Goal: Browse casually

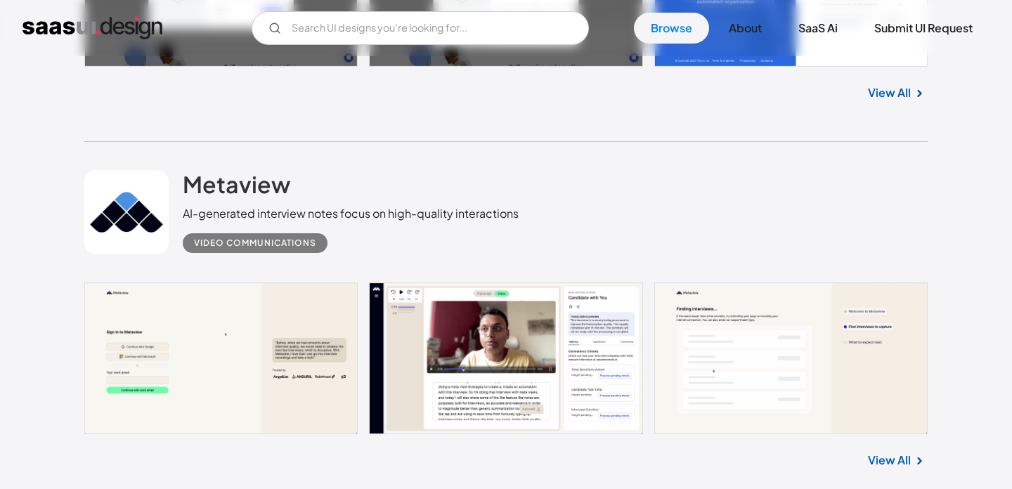
scroll to position [1161, 0]
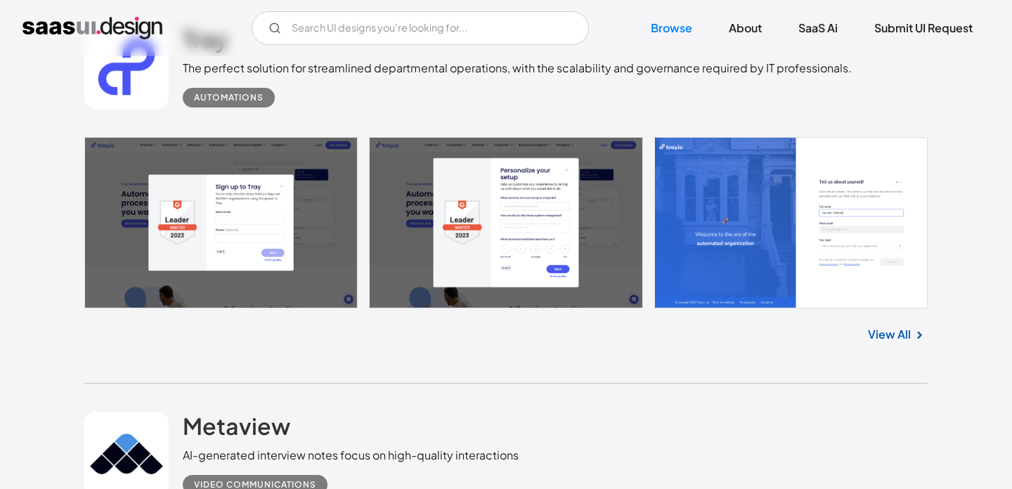
click at [802, 226] on link at bounding box center [505, 222] width 843 height 171
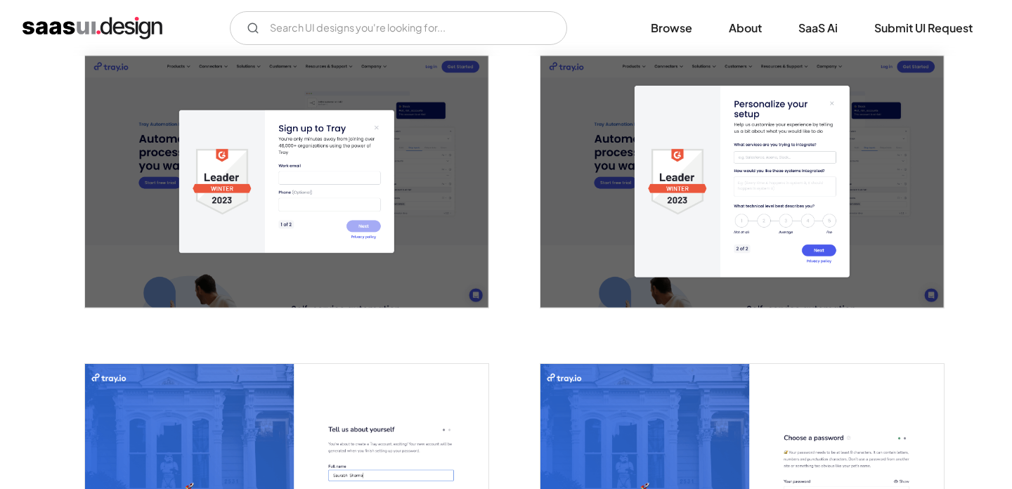
scroll to position [595, 0]
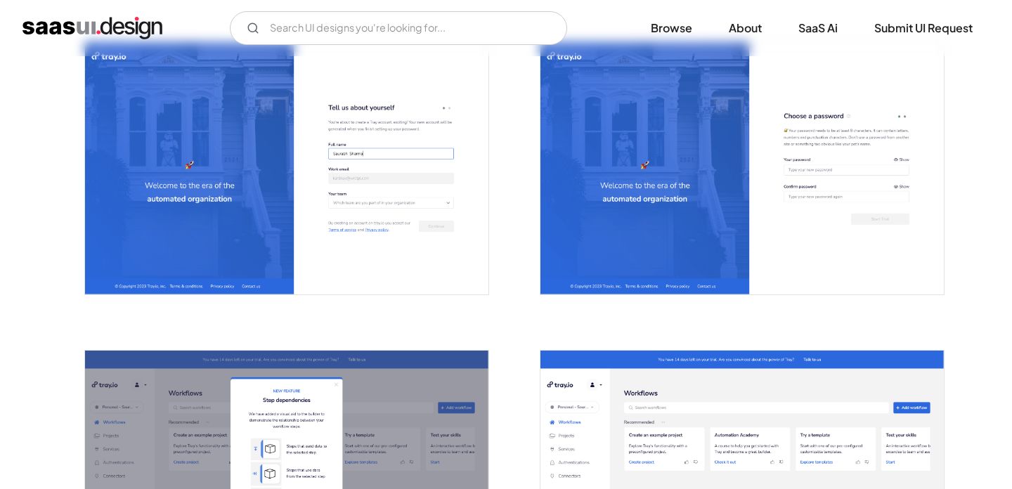
click at [652, 226] on img "open lightbox" at bounding box center [741, 168] width 403 height 252
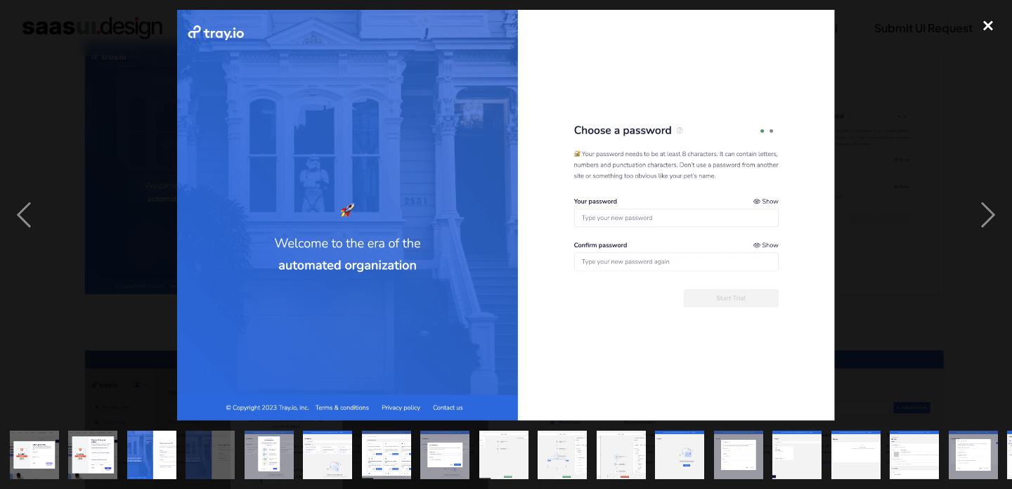
click at [982, 30] on div "close lightbox" at bounding box center [988, 25] width 48 height 31
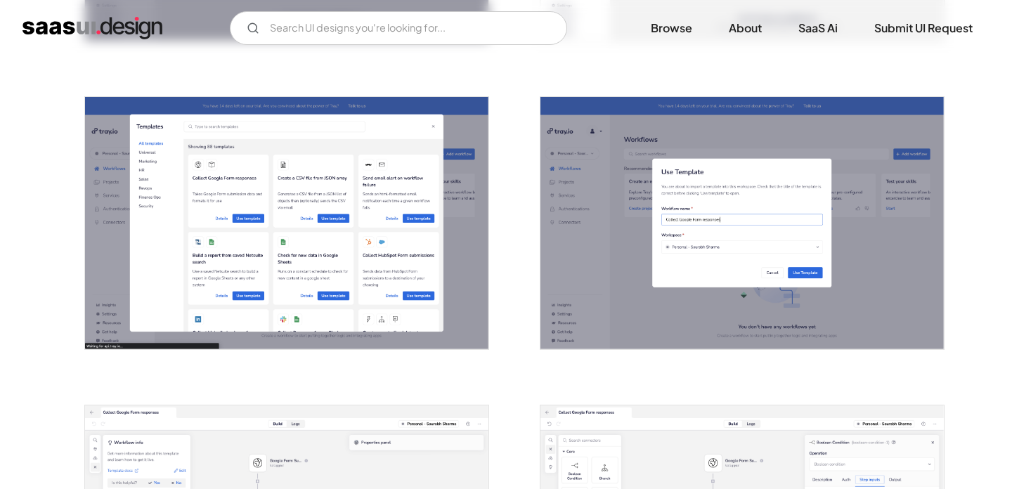
scroll to position [1156, 0]
click at [317, 240] on img "open lightbox" at bounding box center [286, 224] width 403 height 252
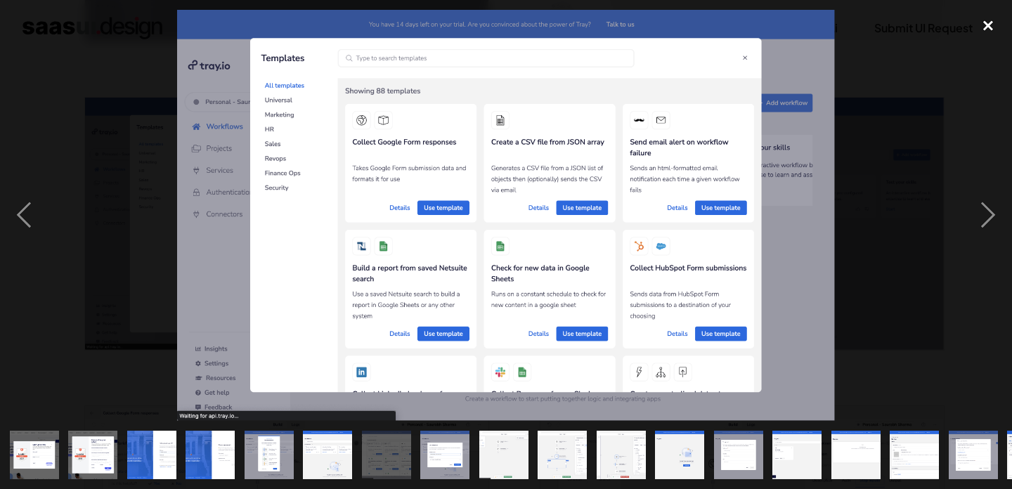
click at [985, 27] on div "close lightbox" at bounding box center [988, 25] width 48 height 31
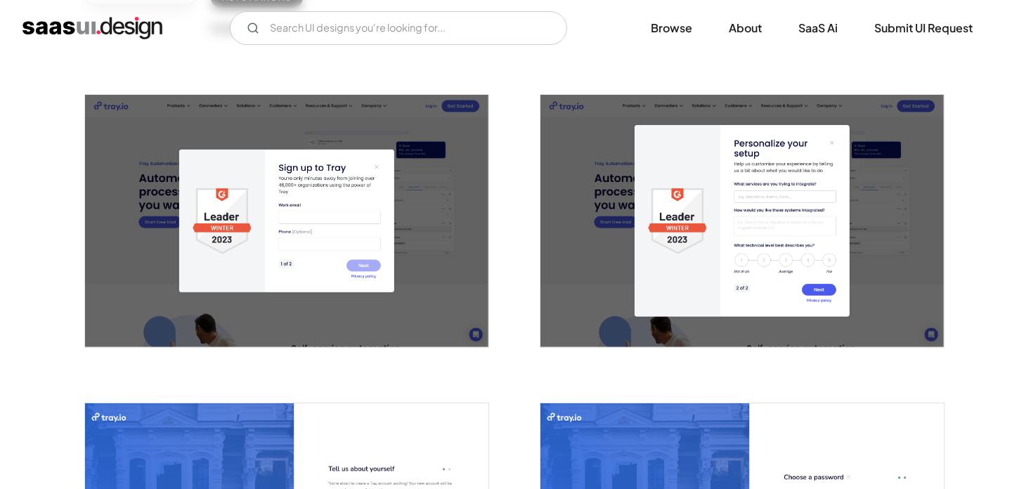
scroll to position [155, 0]
